Goal: Transaction & Acquisition: Subscribe to service/newsletter

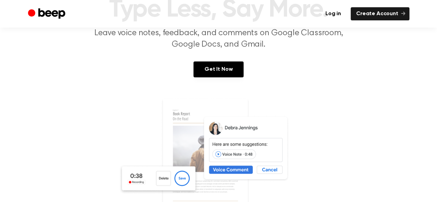
scroll to position [27, 0]
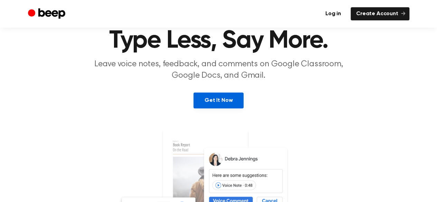
click at [231, 99] on link "Get It Now" at bounding box center [218, 101] width 50 height 16
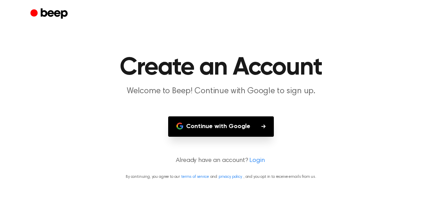
click at [250, 130] on button "Continue with Google" at bounding box center [221, 126] width 106 height 20
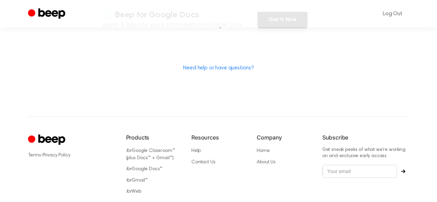
scroll to position [201, 0]
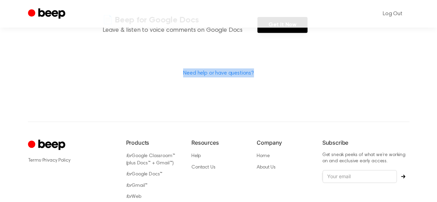
drag, startPoint x: 322, startPoint y: 29, endPoint x: 291, endPoint y: 80, distance: 60.1
click at [235, 70] on link "Need help or have questions?" at bounding box center [218, 73] width 71 height 6
